Goal: Task Accomplishment & Management: Complete application form

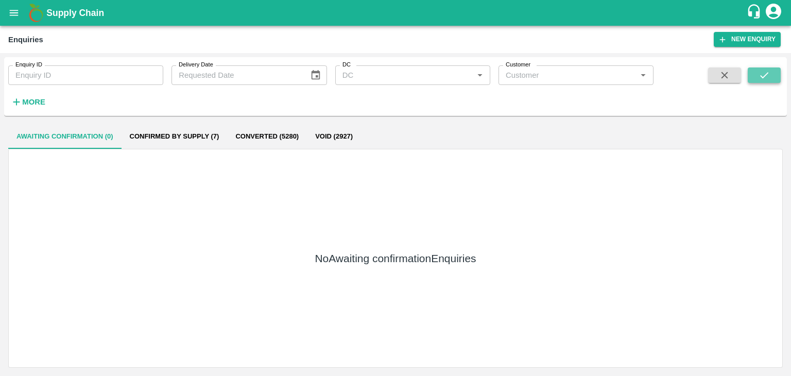
click at [772, 74] on button "submit" at bounding box center [764, 74] width 33 height 15
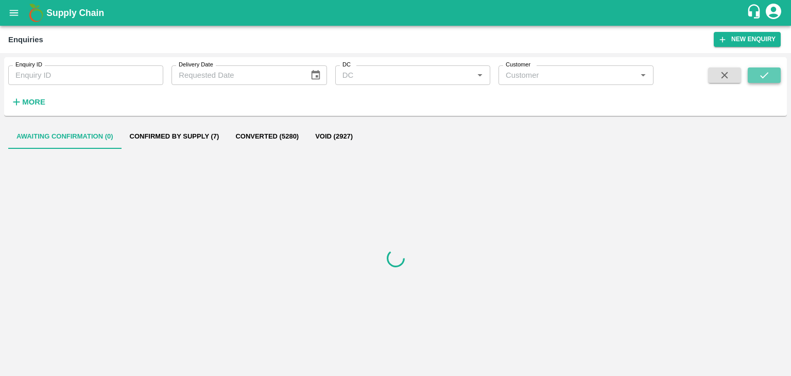
click at [772, 74] on button "submit" at bounding box center [764, 74] width 33 height 15
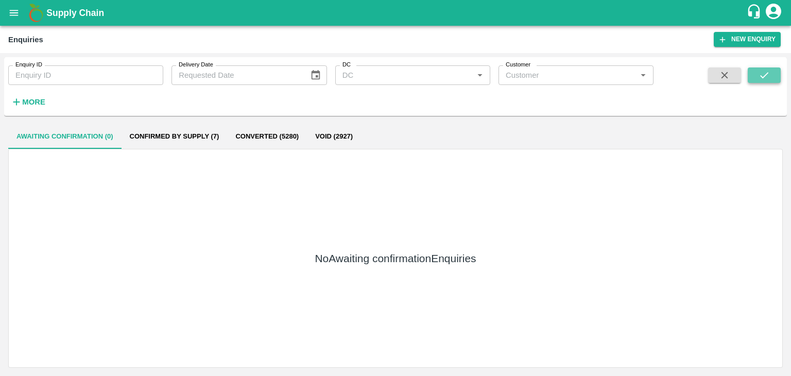
click at [759, 77] on icon "submit" at bounding box center [763, 75] width 11 height 11
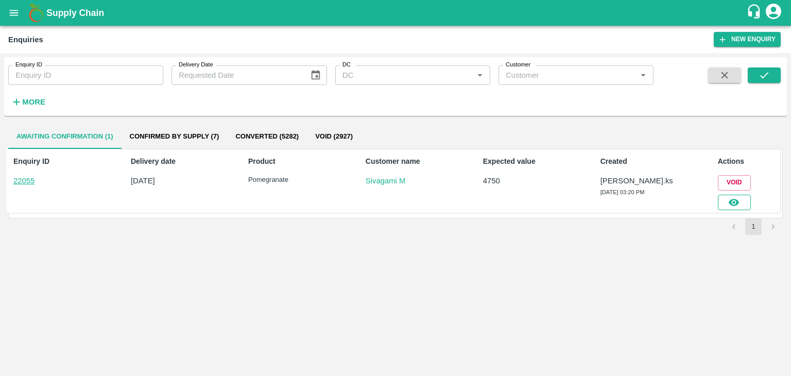
click at [740, 209] on button "button" at bounding box center [734, 202] width 33 height 15
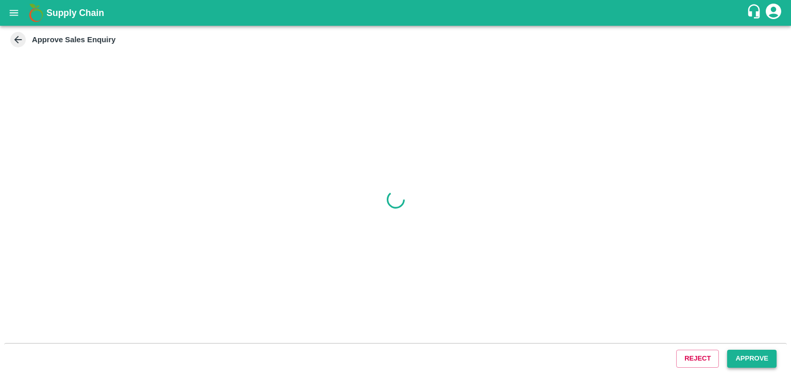
click at [746, 357] on button "Approve" at bounding box center [751, 359] width 49 height 18
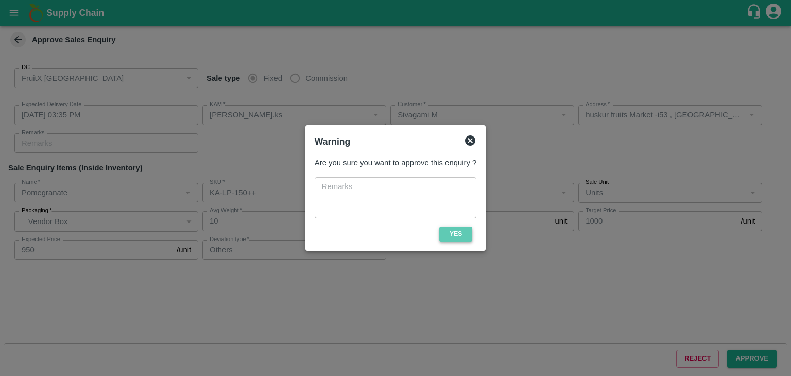
type input "20/09/2025 03:35 PM"
type input "Srinivasa.ks"
type input "Sivagami M"
type input "huskur fruits Market -i53 , huskur fruits Market , Bangalore, Bangalore Rural, …"
type input "Pomegranate"
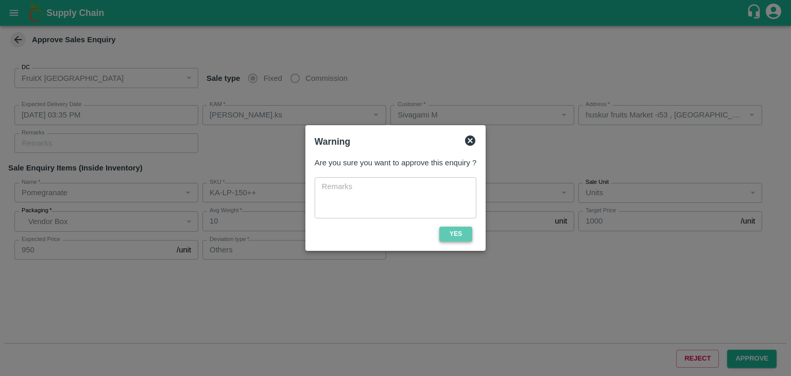
type input "KA-LP-150++"
type input "LP TH"
type input "Others"
click at [452, 240] on button "Yes" at bounding box center [455, 234] width 33 height 15
click at [452, 240] on span "Yes" at bounding box center [455, 234] width 41 height 15
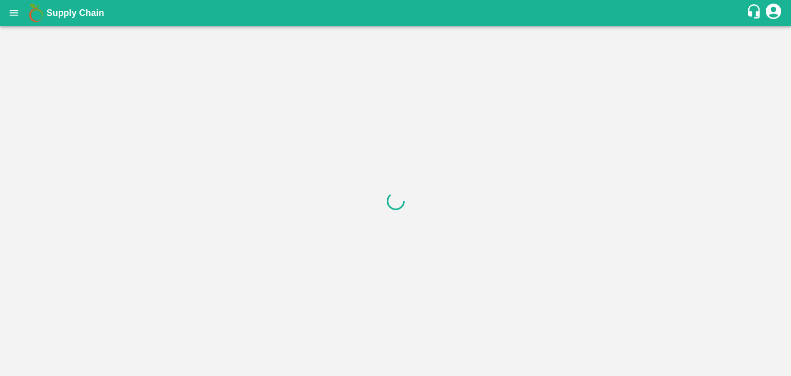
click at [12, 25] on div "Supply Chain" at bounding box center [395, 13] width 791 height 26
click at [14, 19] on button "open drawer" at bounding box center [14, 13] width 24 height 24
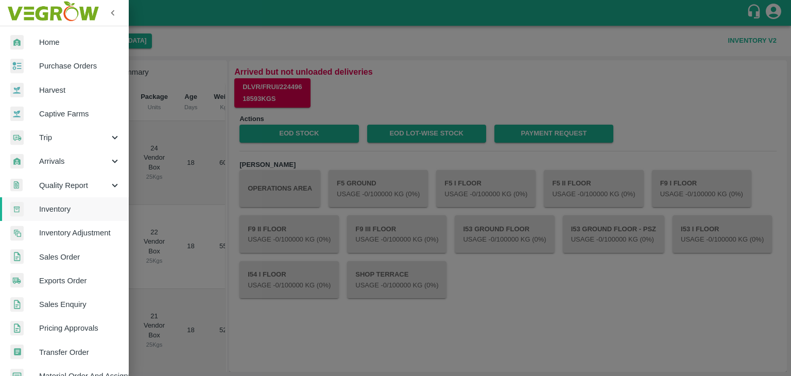
click at [61, 45] on span "Home" at bounding box center [79, 42] width 81 height 11
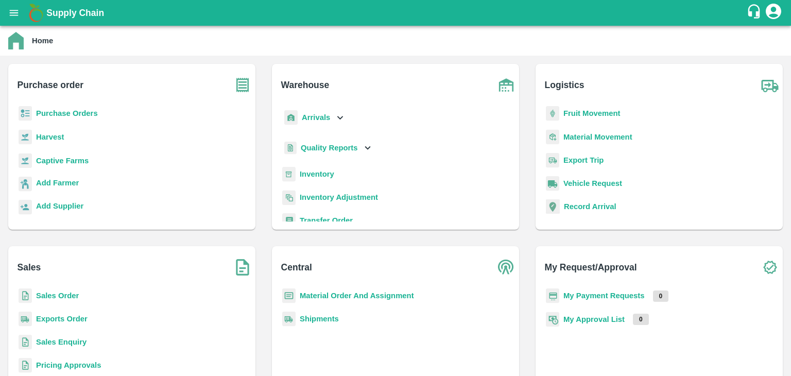
click at [307, 177] on b "Inventory" at bounding box center [317, 174] width 34 height 8
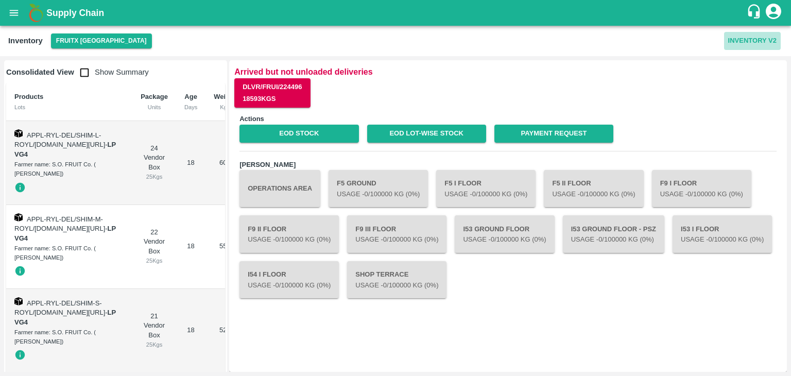
click at [731, 39] on button "Inventory V2" at bounding box center [752, 41] width 57 height 18
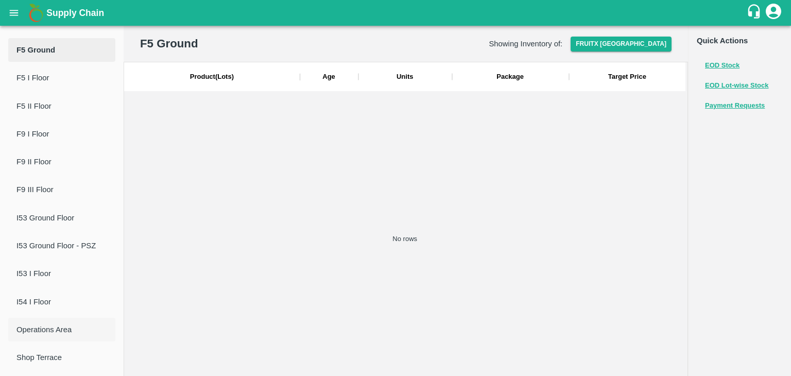
click at [57, 325] on span "Operations Area" at bounding box center [61, 329] width 91 height 11
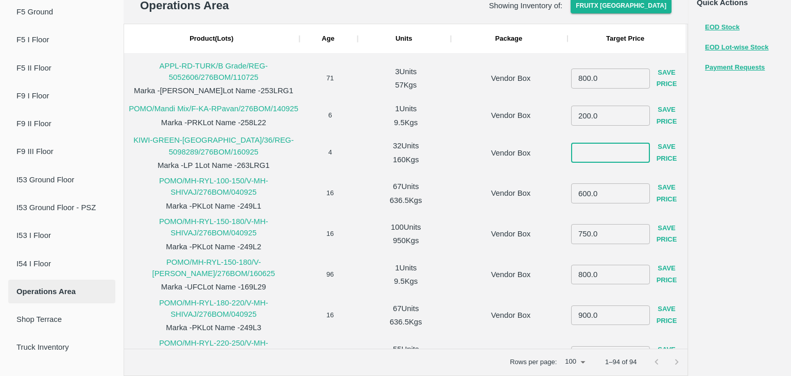
click at [590, 153] on input "number" at bounding box center [610, 153] width 79 height 20
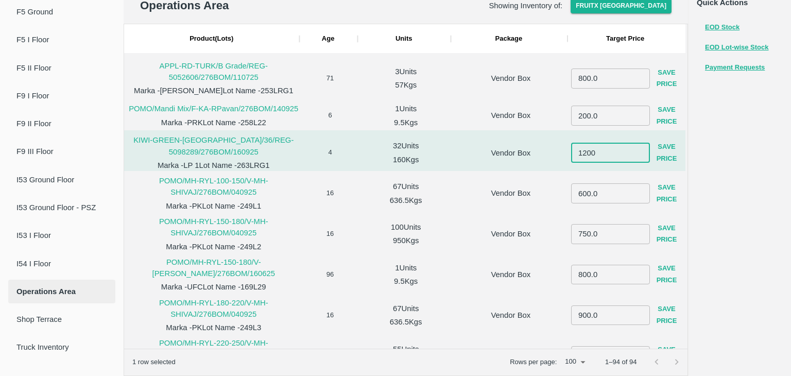
type input "1200"
click at [653, 153] on button "Save Price" at bounding box center [667, 153] width 34 height 30
